Goal: Transaction & Acquisition: Download file/media

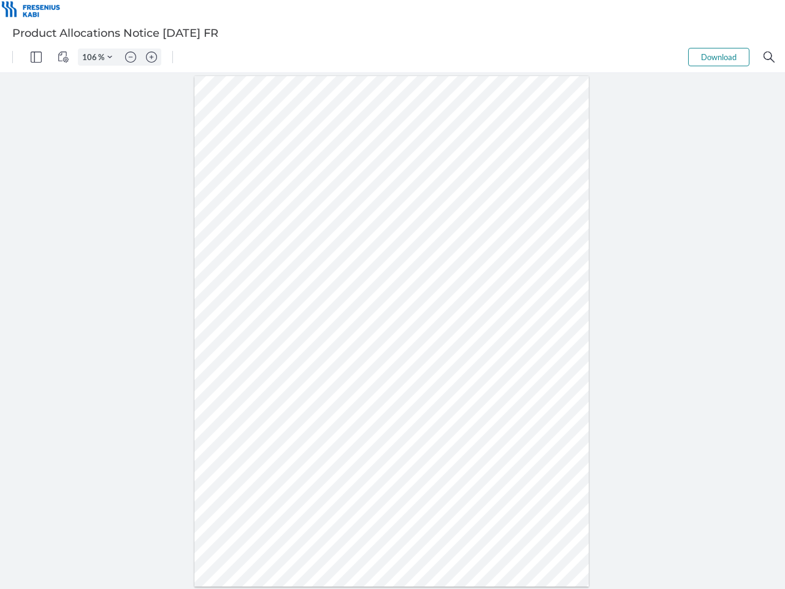
click at [36, 57] on img "Panel" at bounding box center [36, 57] width 11 height 11
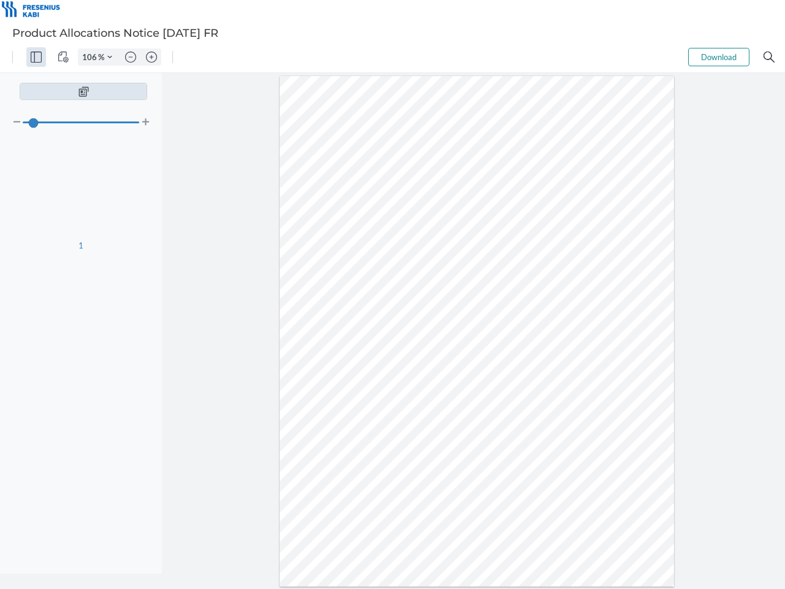
click at [63, 57] on img "View Controls" at bounding box center [63, 57] width 11 height 11
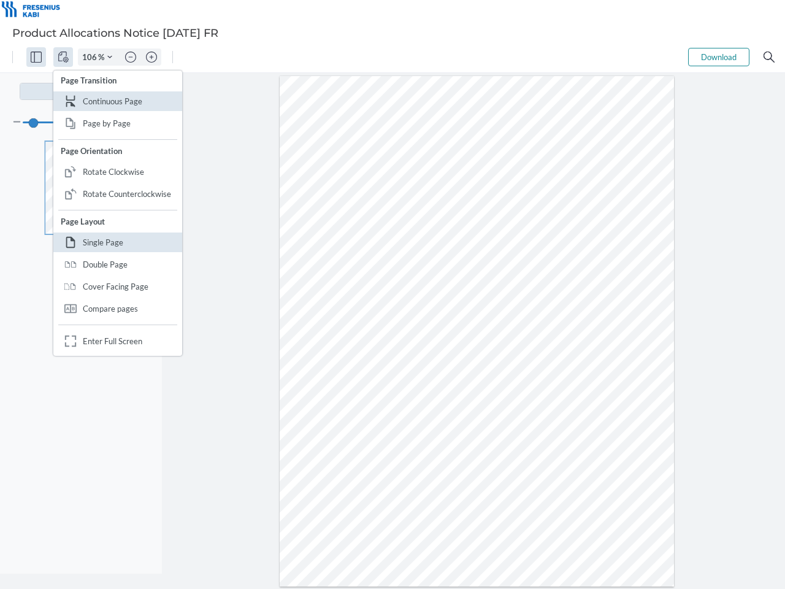
click at [91, 57] on input "106" at bounding box center [89, 57] width 20 height 11
click at [110, 57] on img "Zoom Controls" at bounding box center [109, 57] width 5 height 5
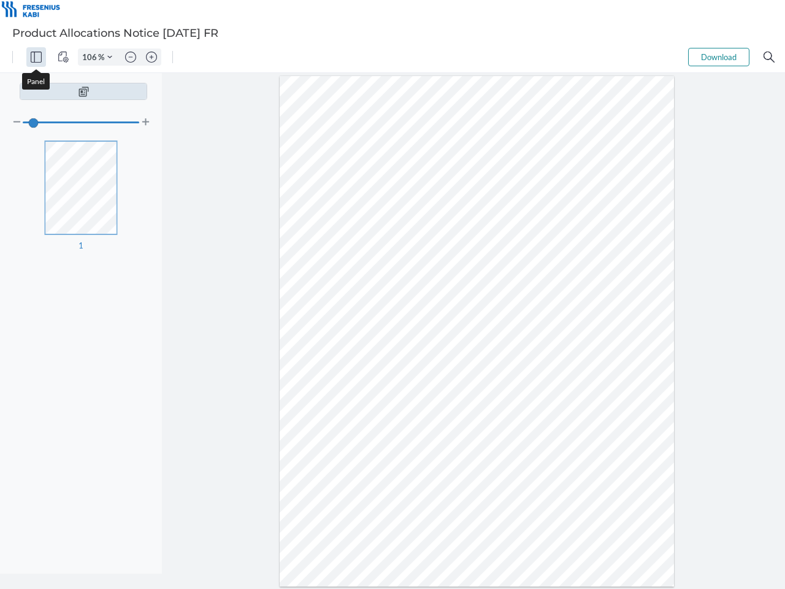
click at [131, 57] on img "Zoom out" at bounding box center [130, 57] width 11 height 11
click at [151, 57] on img "Zoom in" at bounding box center [151, 57] width 11 height 11
type input "106"
click at [719, 57] on button "Download" at bounding box center [718, 57] width 61 height 18
click at [769, 57] on img "Search" at bounding box center [769, 57] width 11 height 11
